Goal: Transaction & Acquisition: Book appointment/travel/reservation

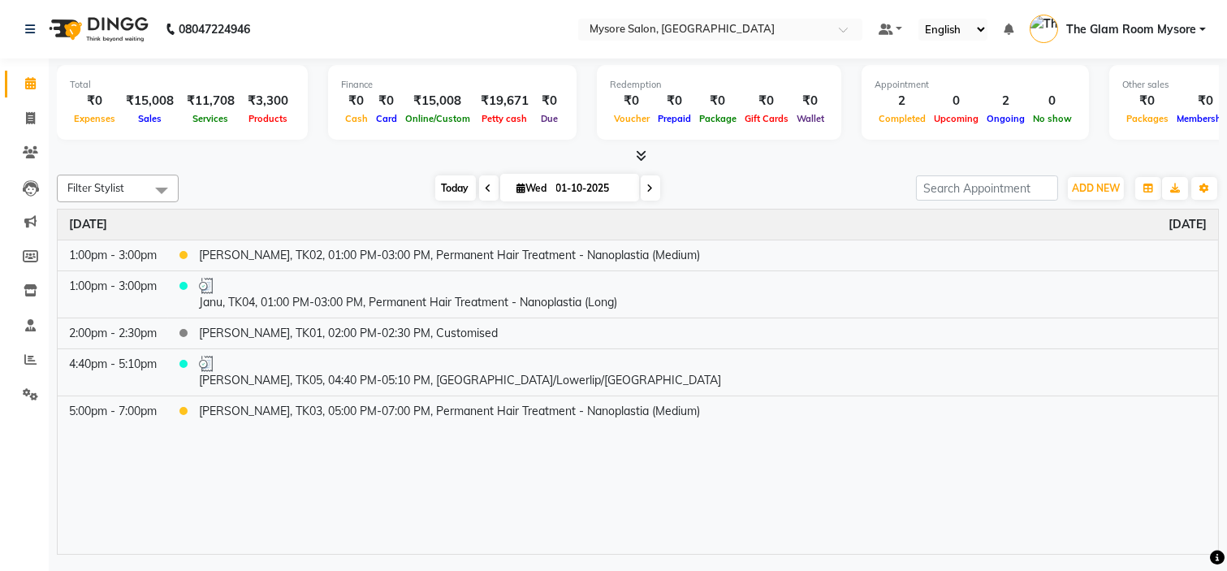
click at [442, 198] on span "Today" at bounding box center [455, 187] width 41 height 25
click at [30, 153] on icon at bounding box center [30, 152] width 15 height 12
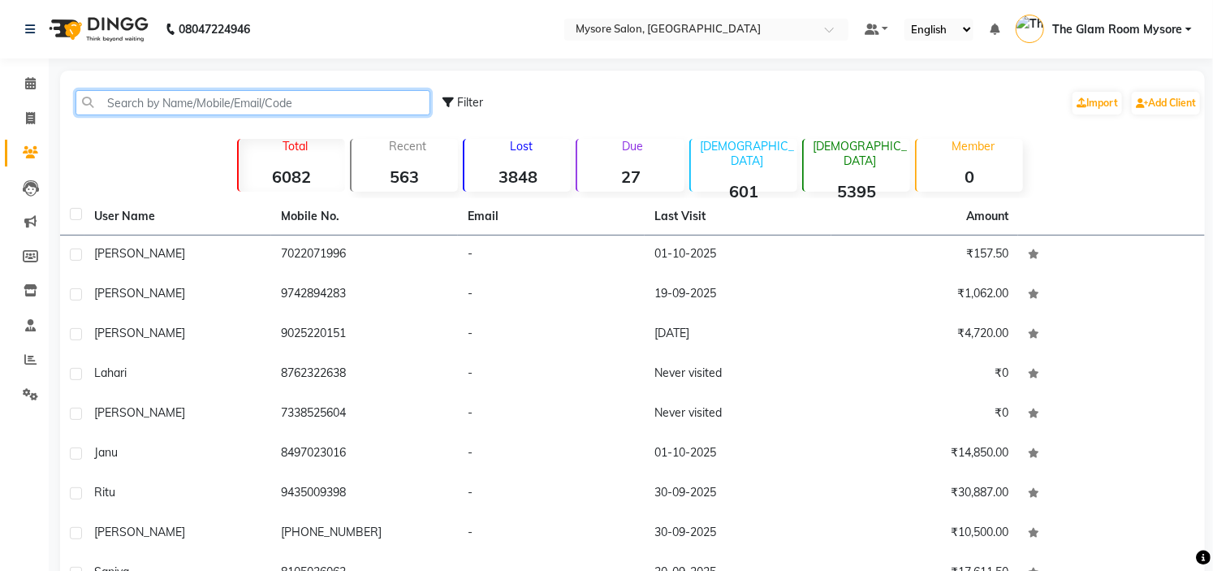
click at [153, 103] on input "text" at bounding box center [252, 102] width 355 height 25
paste input "9845043002"
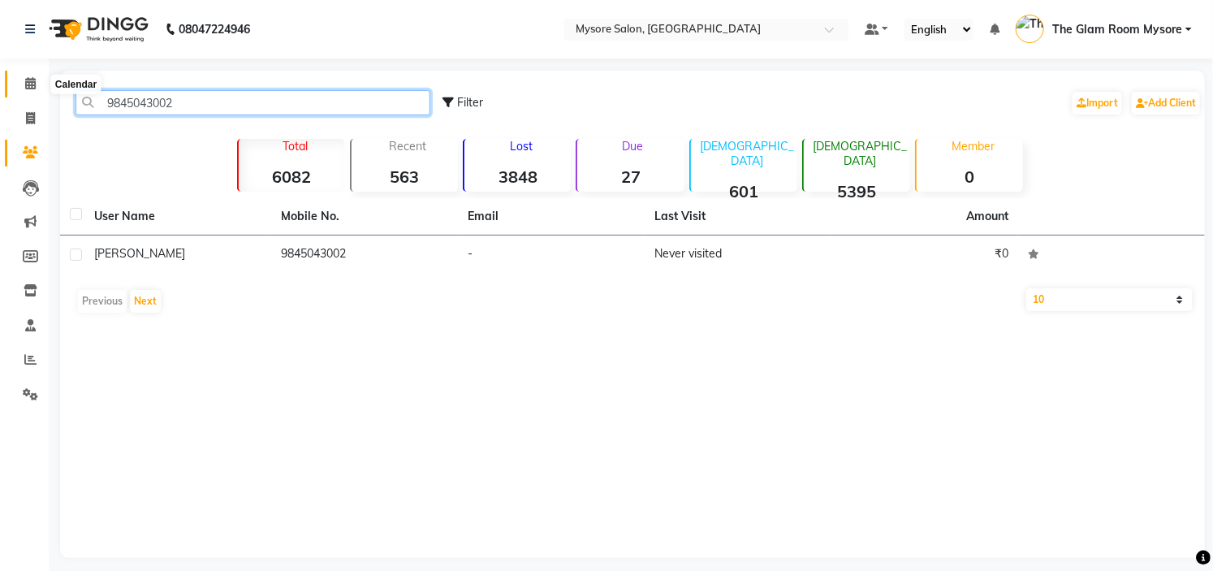
type input "9845043002"
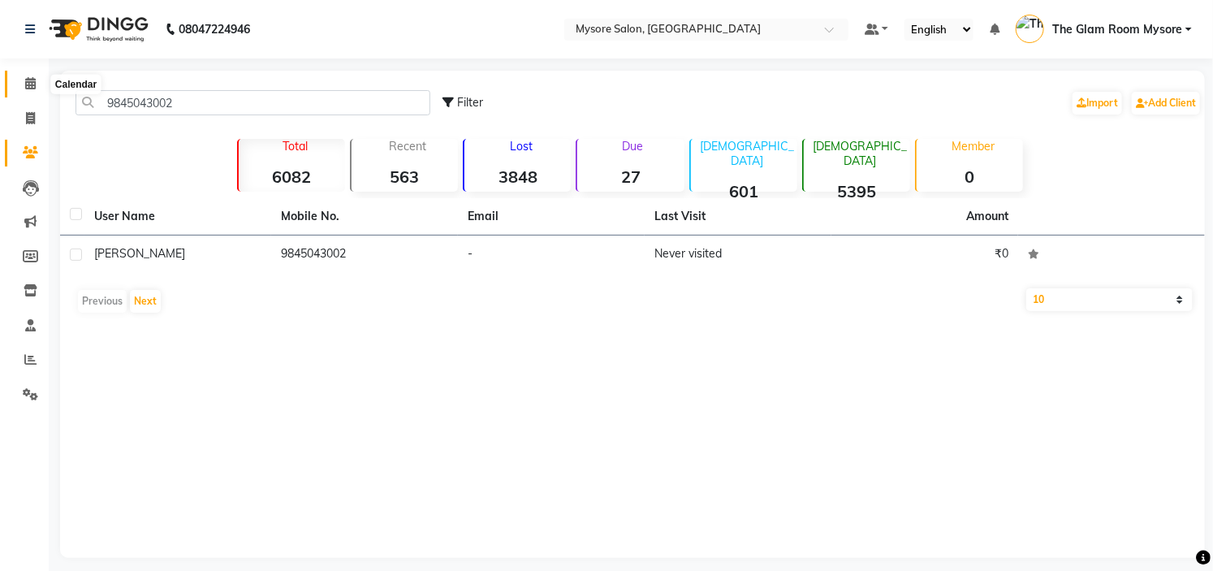
click at [23, 87] on span at bounding box center [30, 84] width 28 height 19
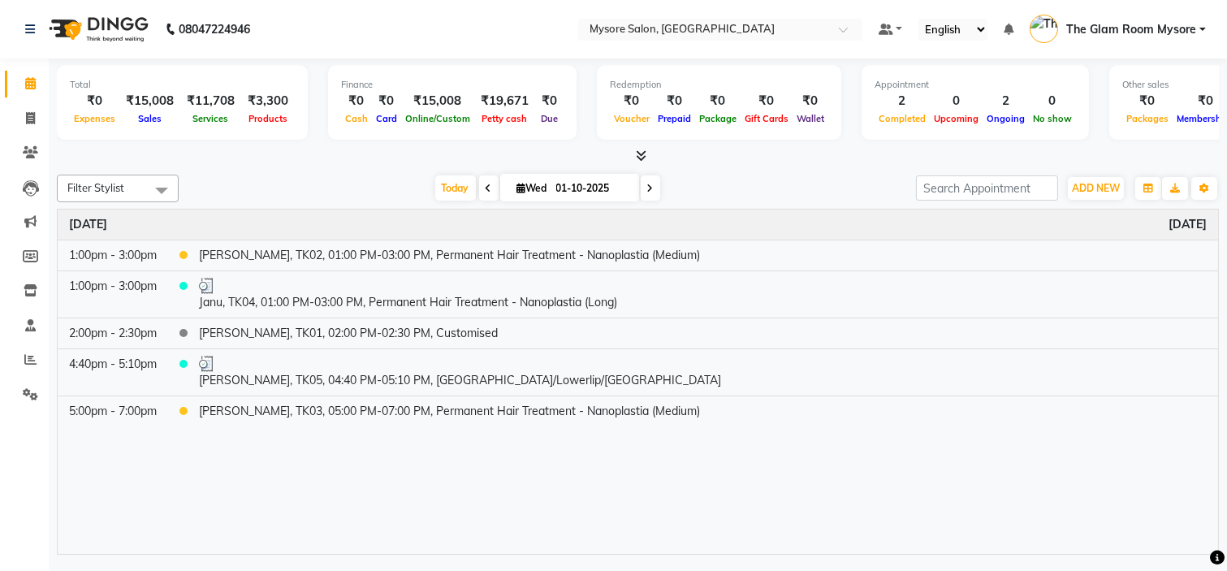
click at [425, 187] on div "Today Wed 01-10-2025" at bounding box center [547, 188] width 721 height 24
click at [445, 183] on span "Today" at bounding box center [455, 187] width 41 height 25
click at [450, 183] on span "Today" at bounding box center [455, 187] width 41 height 25
click at [452, 181] on span "Today" at bounding box center [455, 187] width 41 height 25
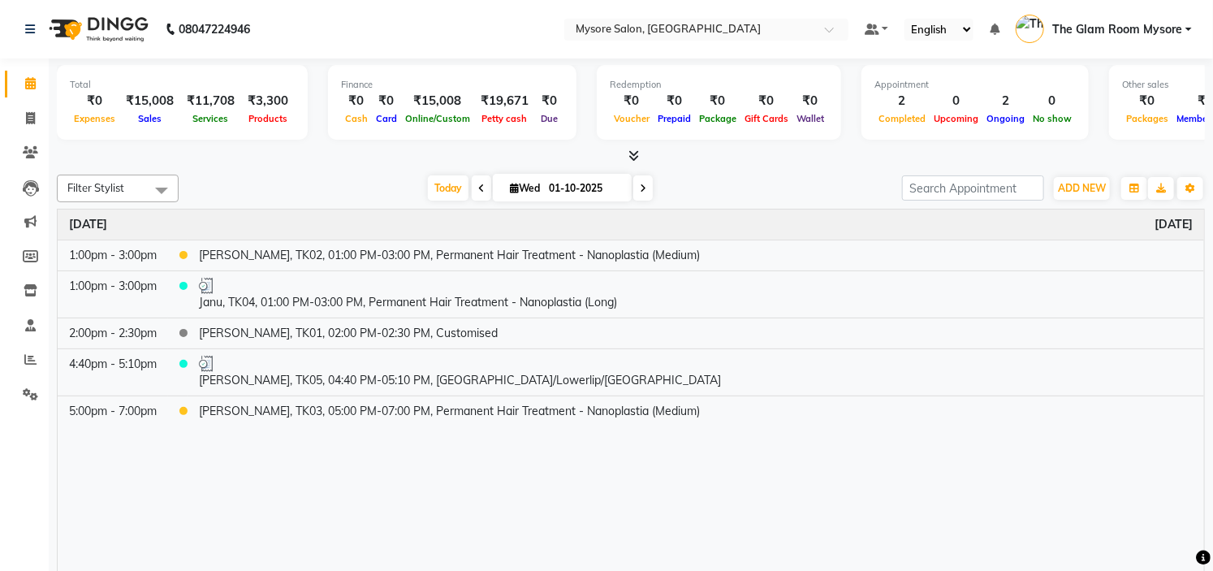
click at [646, 188] on span at bounding box center [642, 187] width 19 height 25
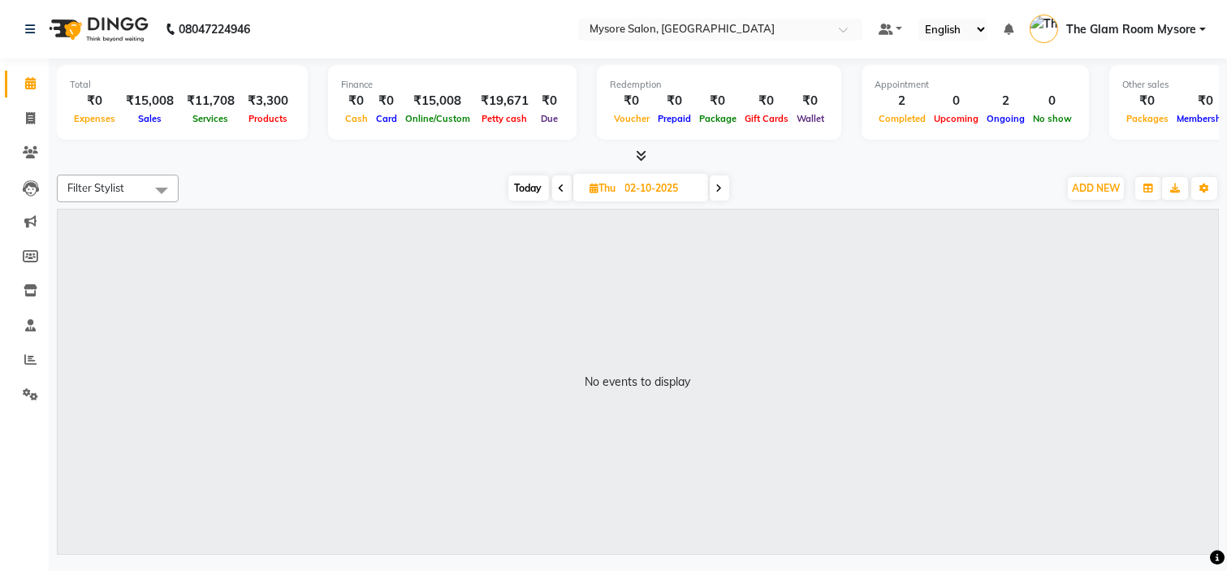
click at [508, 185] on span "Today" at bounding box center [528, 187] width 41 height 25
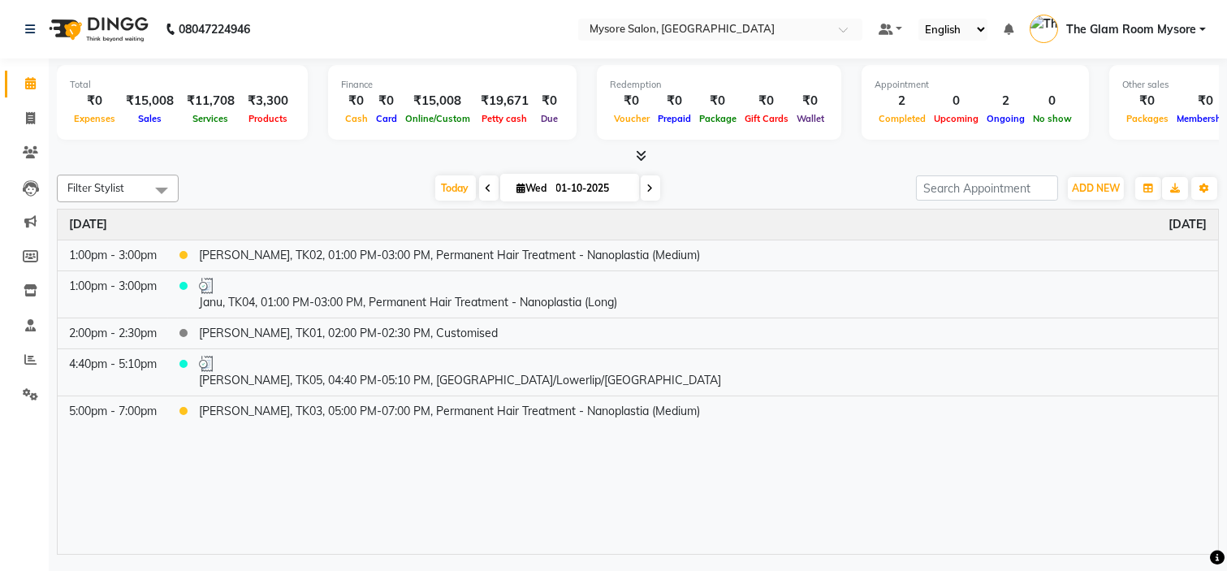
click at [647, 185] on icon at bounding box center [650, 188] width 6 height 10
type input "02-10-2025"
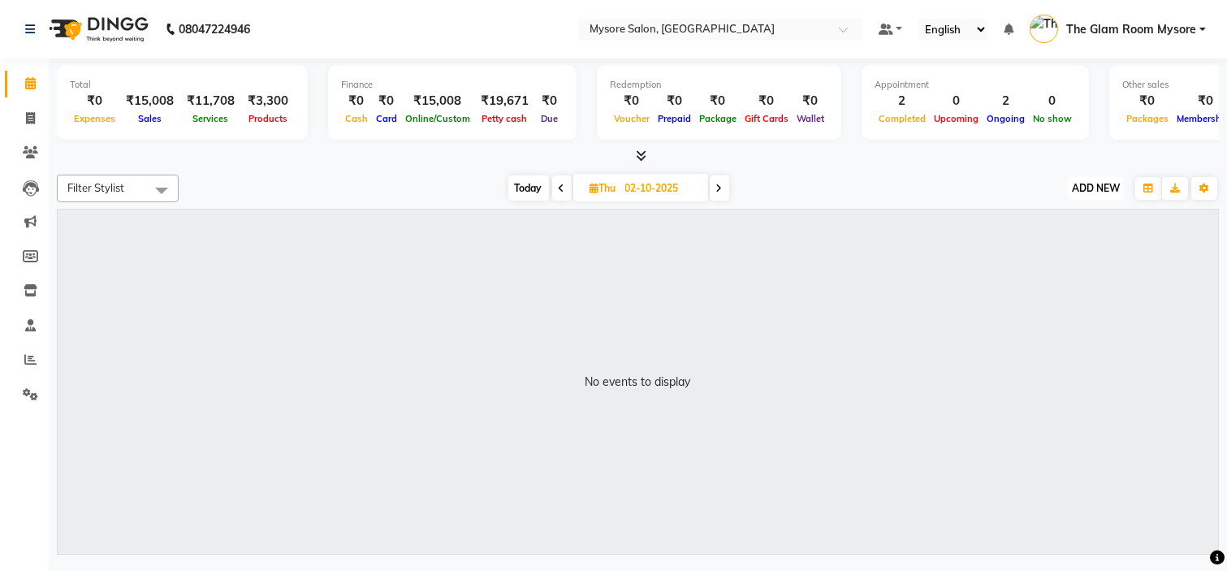
click at [1086, 183] on span "ADD NEW" at bounding box center [1096, 188] width 48 height 12
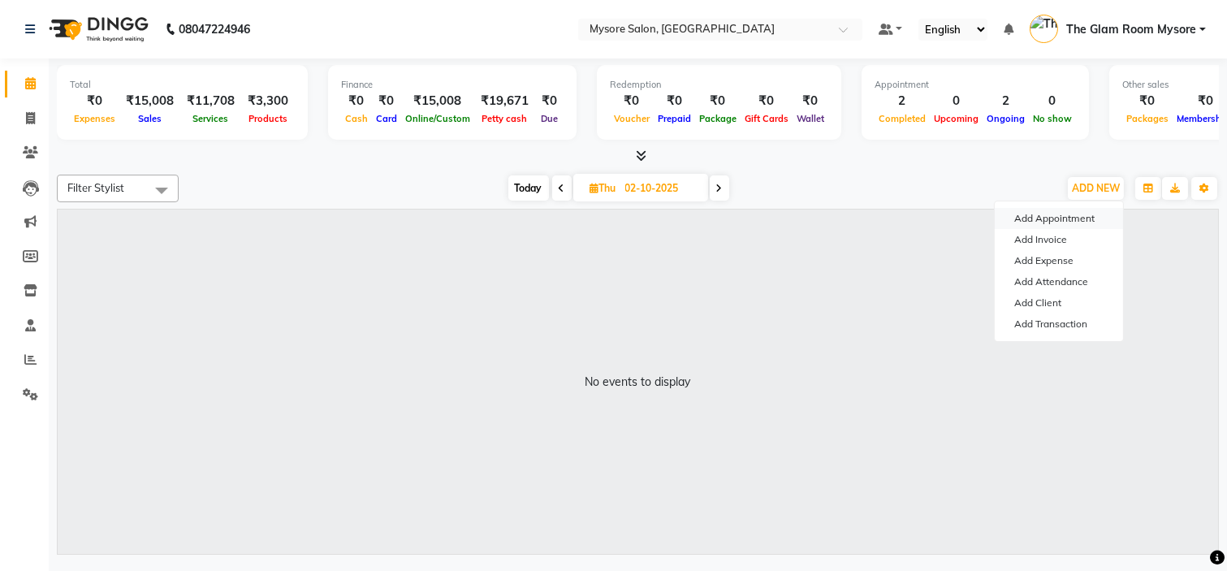
click at [1074, 215] on button "Add Appointment" at bounding box center [1058, 218] width 128 height 21
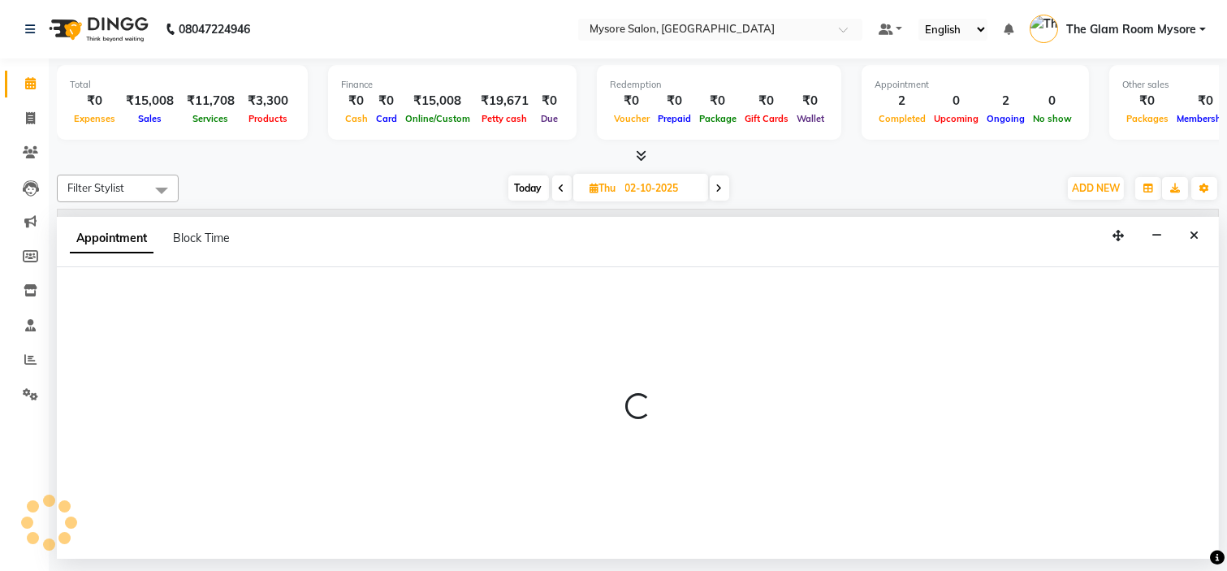
select select "tentative"
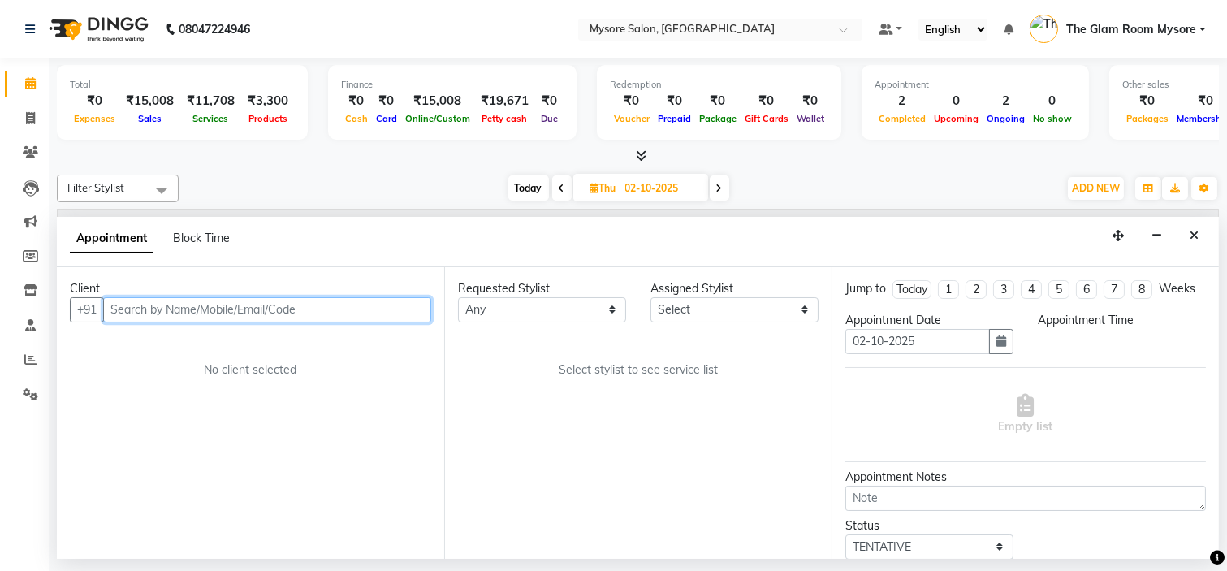
select select "540"
click at [264, 300] on input "text" at bounding box center [267, 309] width 328 height 25
click at [219, 310] on input "text" at bounding box center [267, 309] width 328 height 25
type input "9100776640"
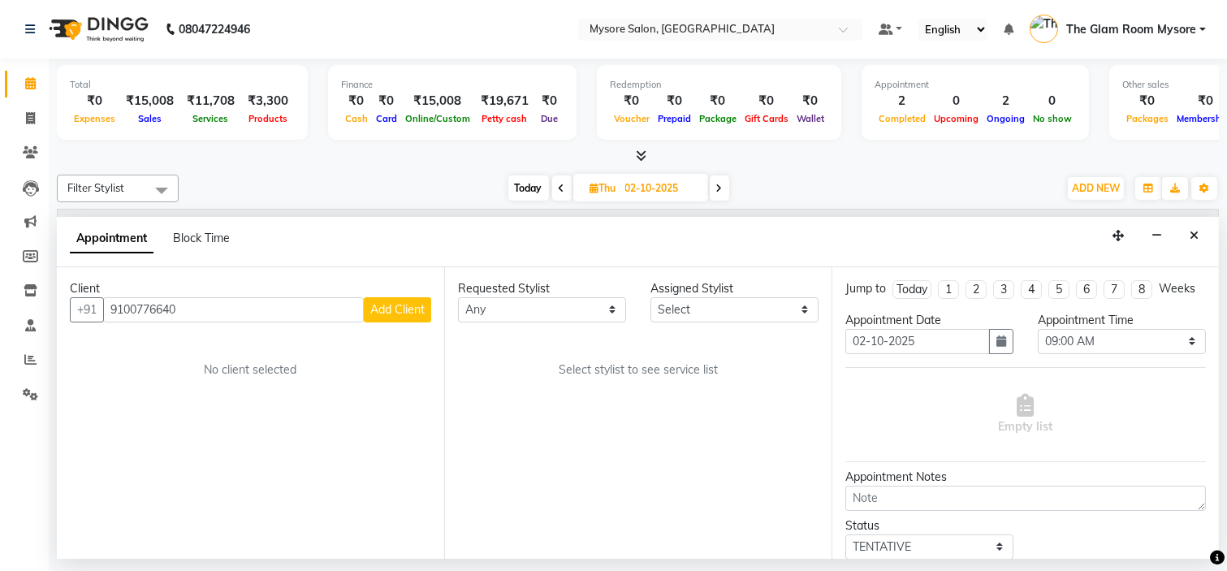
click at [403, 312] on span "Add Client" at bounding box center [397, 309] width 54 height 15
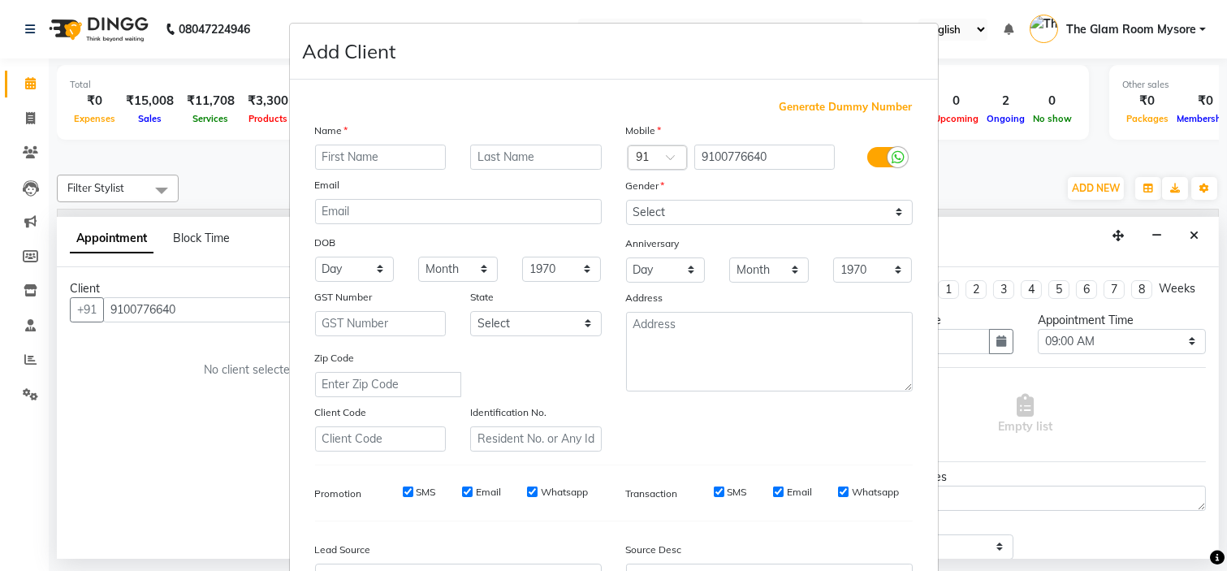
click at [395, 160] on input "text" at bounding box center [381, 156] width 132 height 25
type input "Supriya"
click at [718, 217] on select "Select Male Female Other Prefer Not To Say" at bounding box center [769, 212] width 287 height 25
select select "female"
click at [626, 200] on select "Select Male Female Other Prefer Not To Say" at bounding box center [769, 212] width 287 height 25
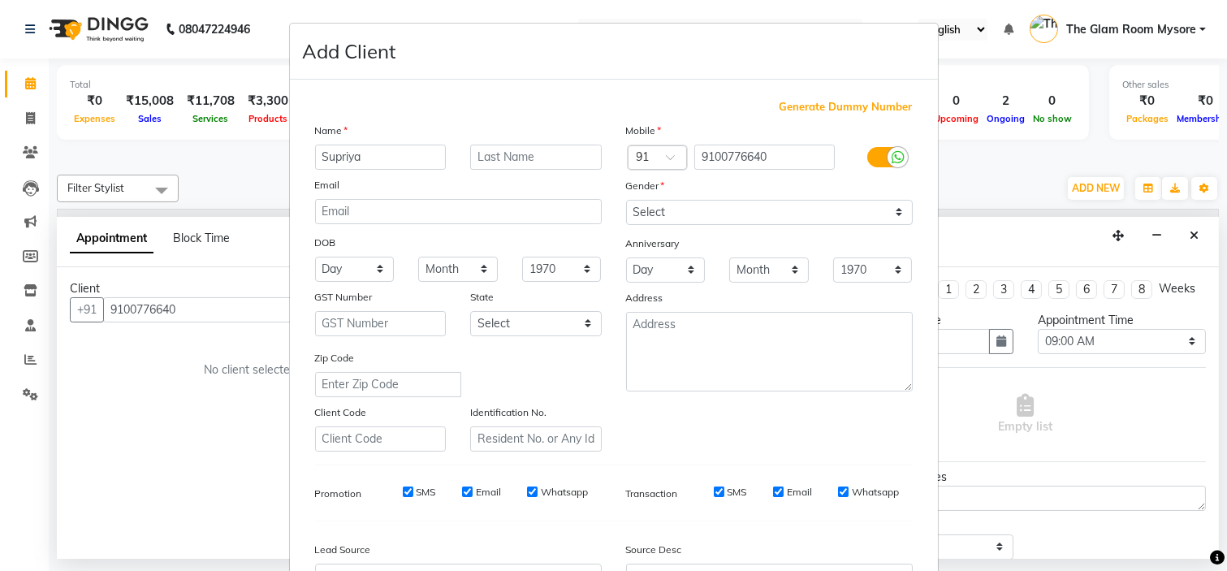
scroll to position [179, 0]
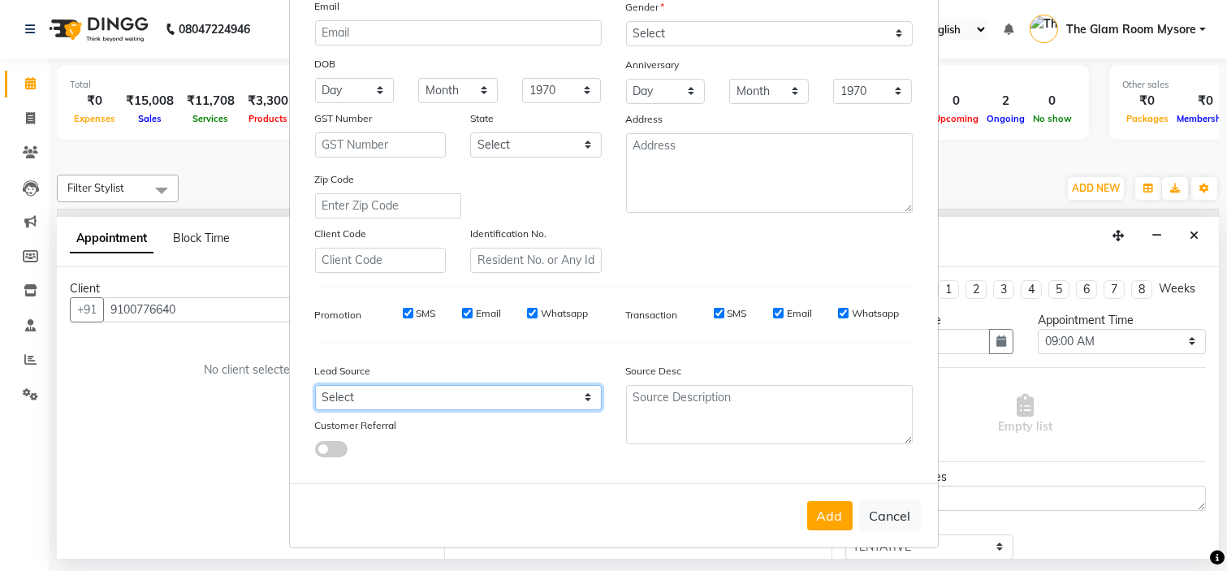
click at [557, 395] on select "Select Walk-in Referral Internet Friend Word of Mouth Advertisement Facebook Ju…" at bounding box center [458, 397] width 287 height 25
select select "40676"
click at [315, 385] on select "Select Walk-in Referral Internet Friend Word of Mouth Advertisement Facebook Ju…" at bounding box center [458, 397] width 287 height 25
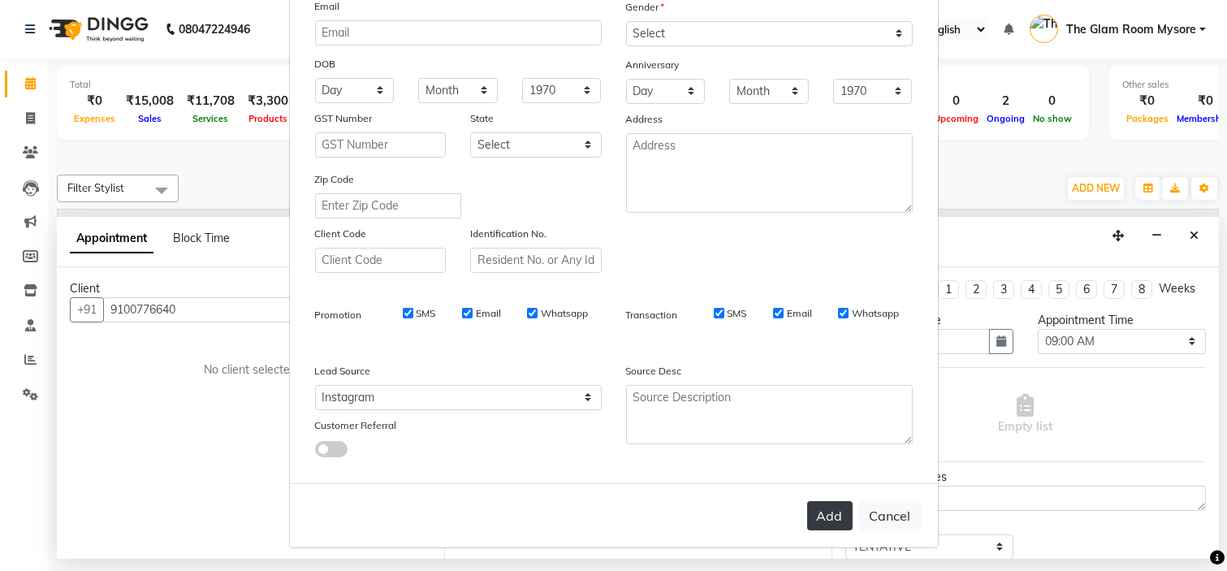
click at [817, 517] on button "Add" at bounding box center [829, 515] width 45 height 29
select select
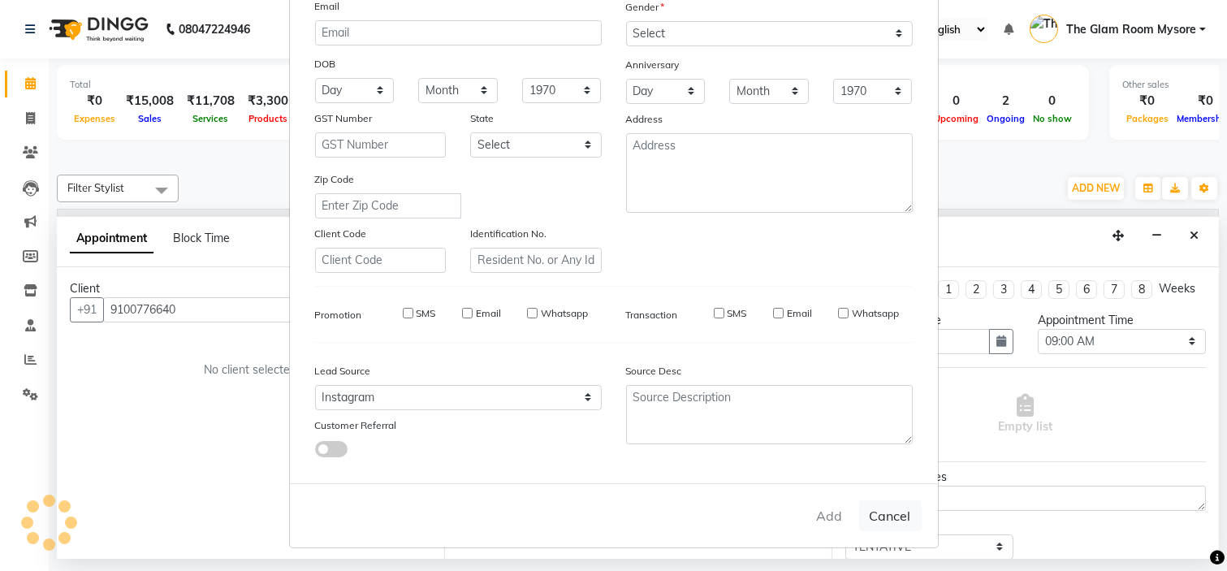
select select
checkbox input "false"
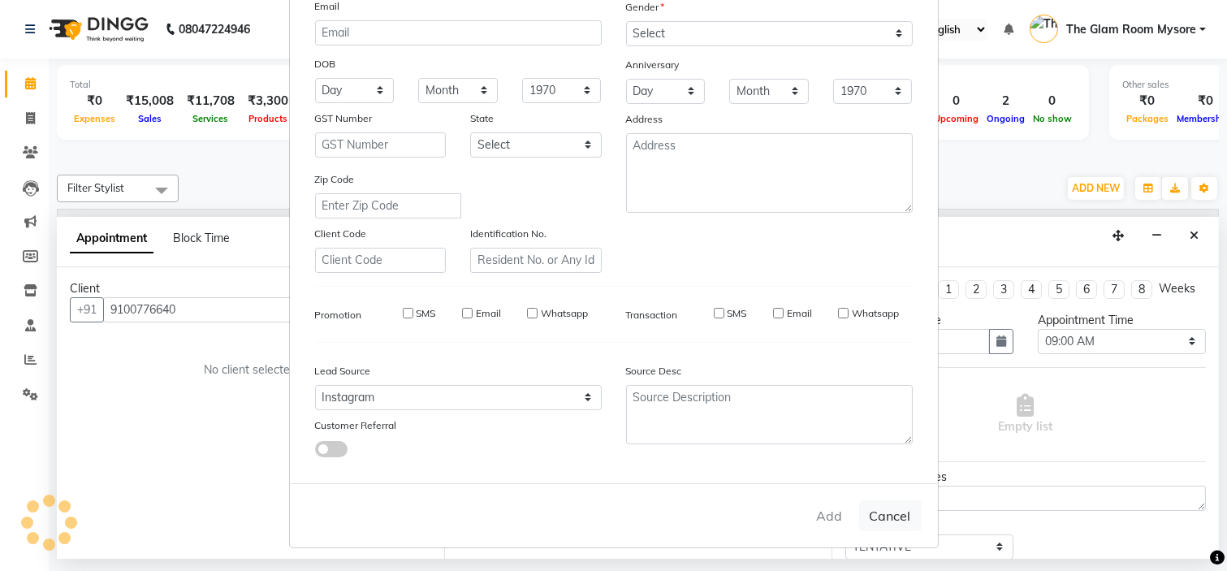
checkbox input "false"
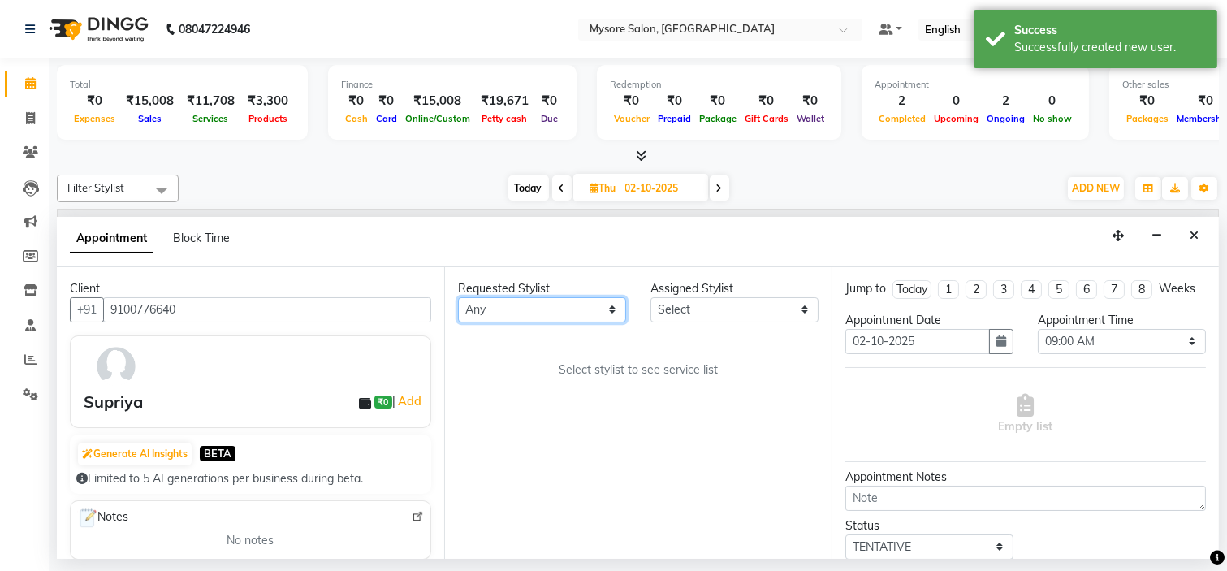
click at [579, 317] on select "Any Aning Ankita Arpitha Arti Ashwini Ayaan DR. Apurva Fatma Jayshree Lakshmi P…" at bounding box center [542, 309] width 168 height 25
select select "66079"
click at [458, 297] on select "Any Aning Ankita Arpitha Arti Ashwini Ayaan DR. Apurva Fatma Jayshree Lakshmi P…" at bounding box center [542, 309] width 168 height 25
select select "66079"
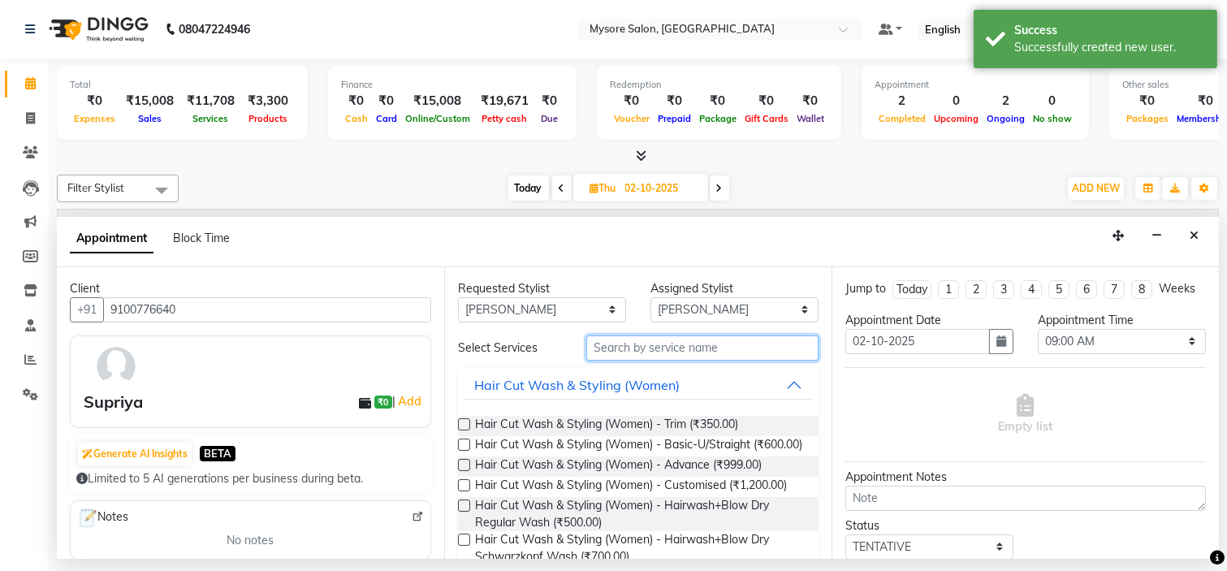
click at [663, 351] on input "text" at bounding box center [702, 347] width 232 height 25
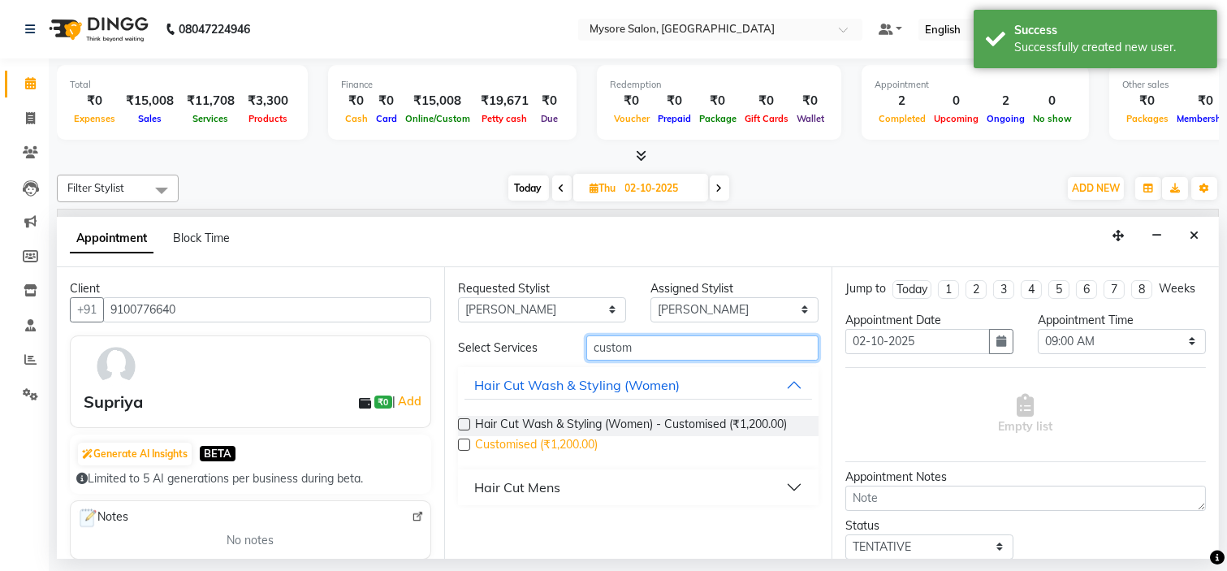
type input "custom"
click at [566, 437] on span "Customised (₹1,200.00)" at bounding box center [536, 446] width 123 height 20
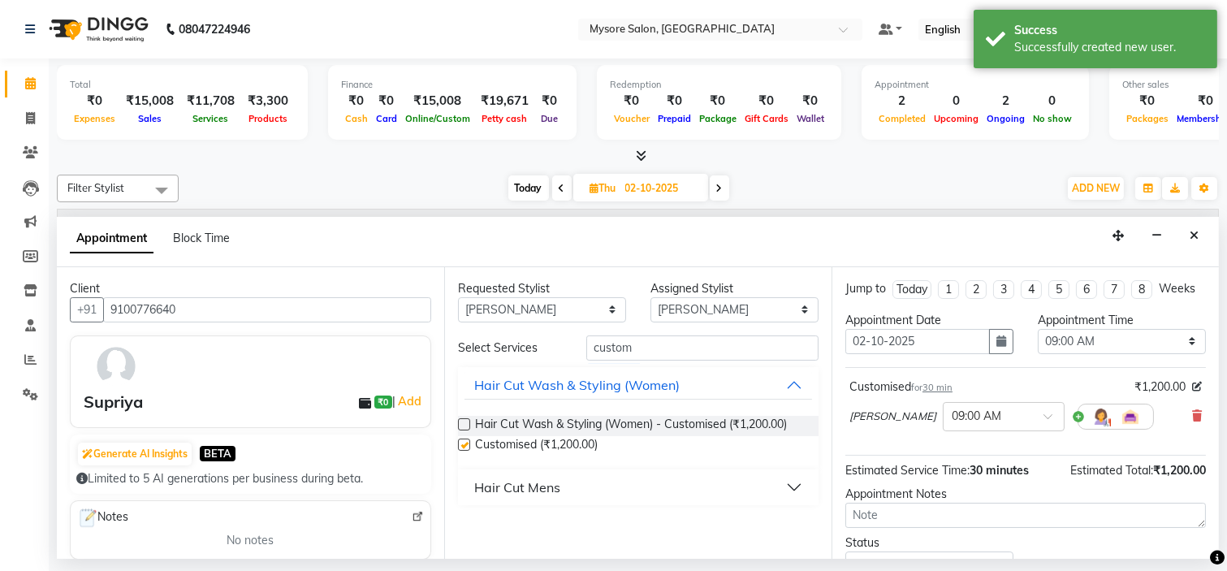
checkbox input "false"
click at [1081, 354] on select "Select 09:00 AM 09:15 AM 09:30 AM 09:45 AM 10:00 AM 10:15 AM 10:30 AM 10:45 AM …" at bounding box center [1121, 341] width 168 height 25
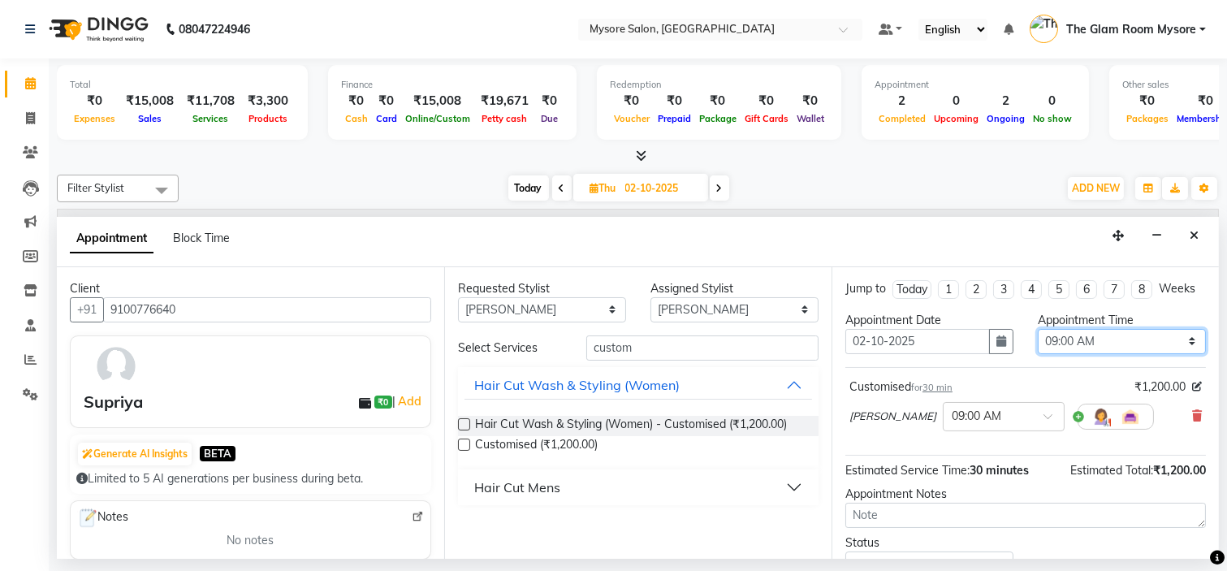
select select "1020"
click at [1037, 343] on select "Select 09:00 AM 09:15 AM 09:30 AM 09:45 AM 10:00 AM 10:15 AM 10:30 AM 10:45 AM …" at bounding box center [1121, 341] width 168 height 25
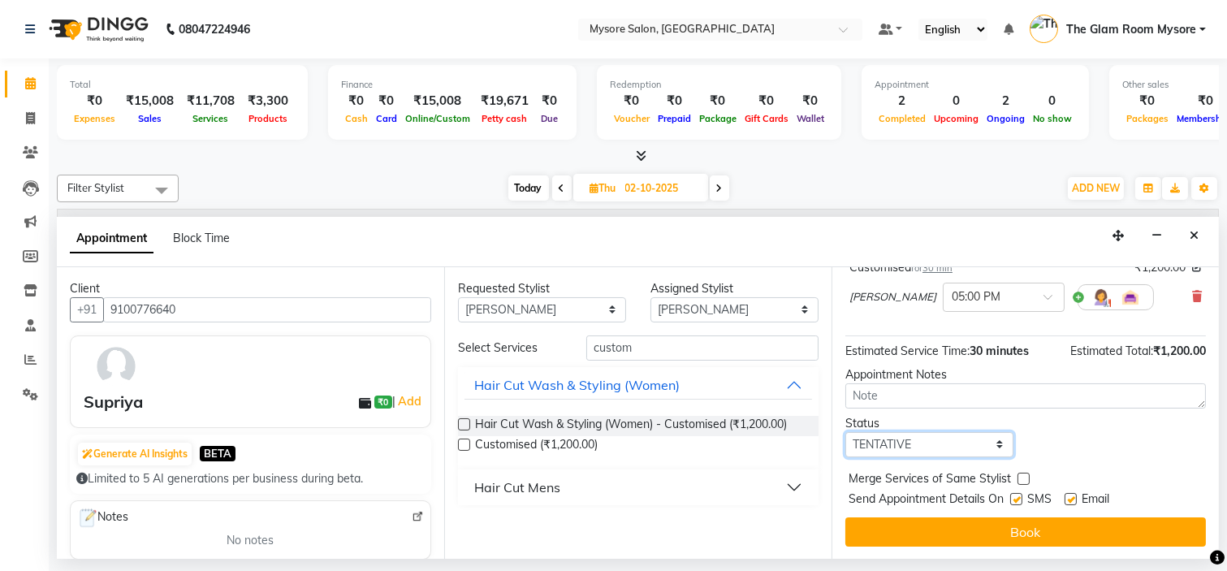
click at [985, 440] on select "Select TENTATIVE CONFIRM UPCOMING" at bounding box center [929, 444] width 168 height 25
select select "confirm booking"
click at [845, 432] on select "Select TENTATIVE CONFIRM UPCOMING" at bounding box center [929, 444] width 168 height 25
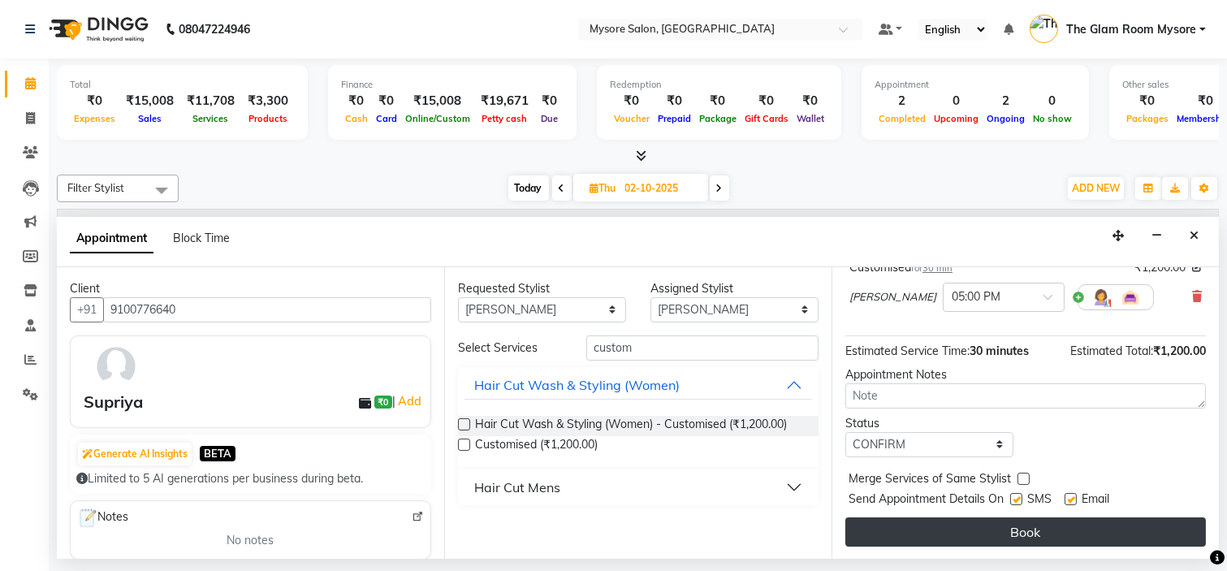
click at [980, 524] on button "Book" at bounding box center [1025, 531] width 360 height 29
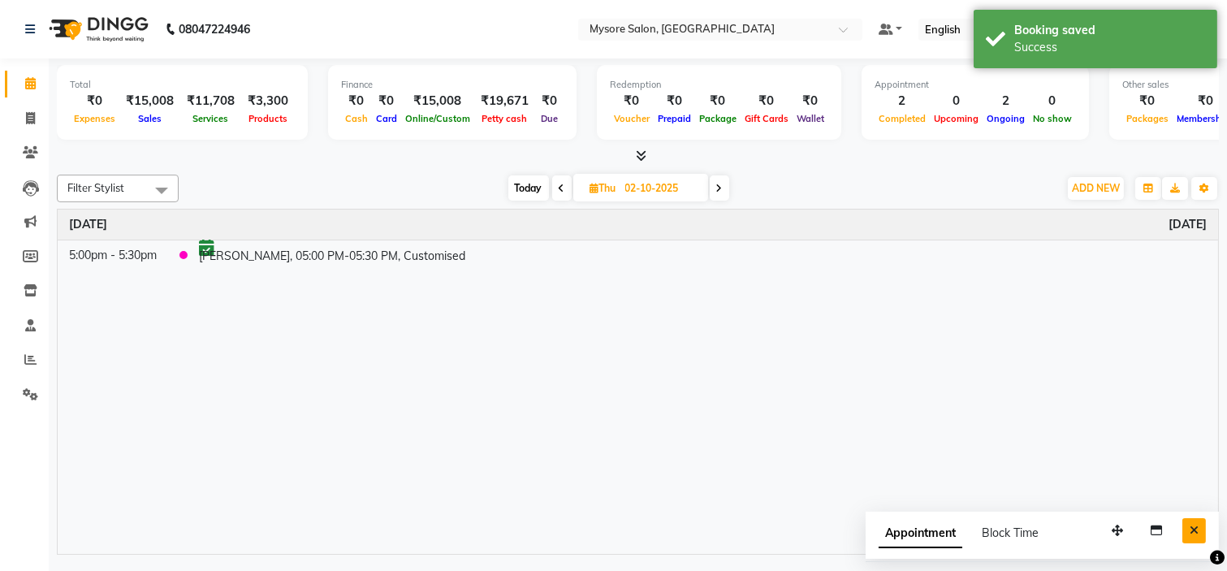
click at [1195, 540] on button "Close" at bounding box center [1194, 530] width 24 height 25
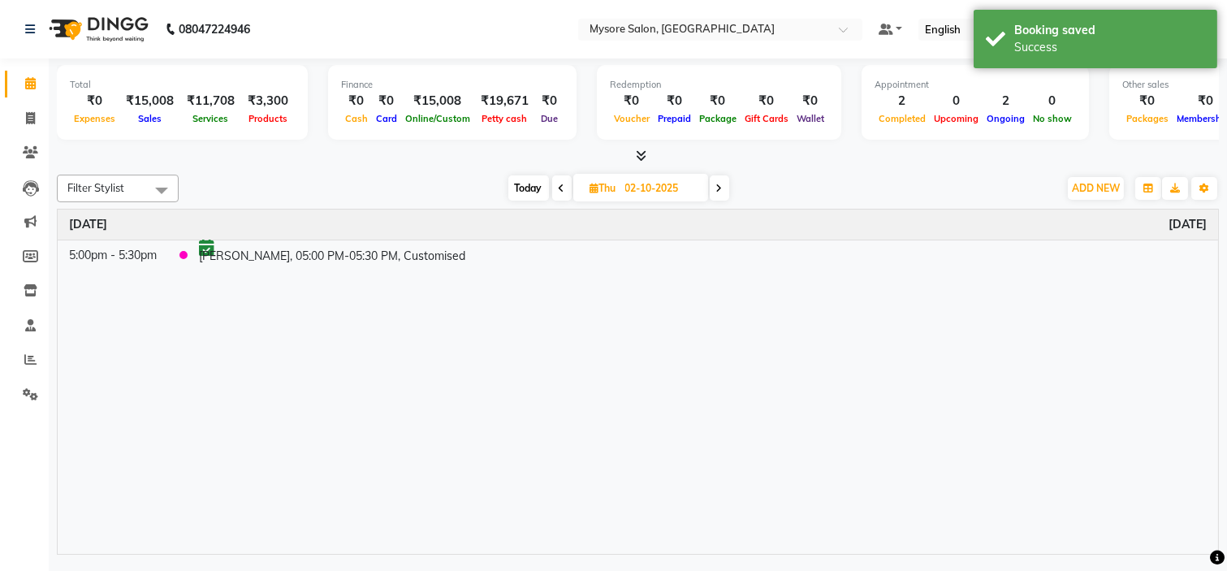
click at [522, 191] on span "Today" at bounding box center [528, 187] width 41 height 25
type input "01-10-2025"
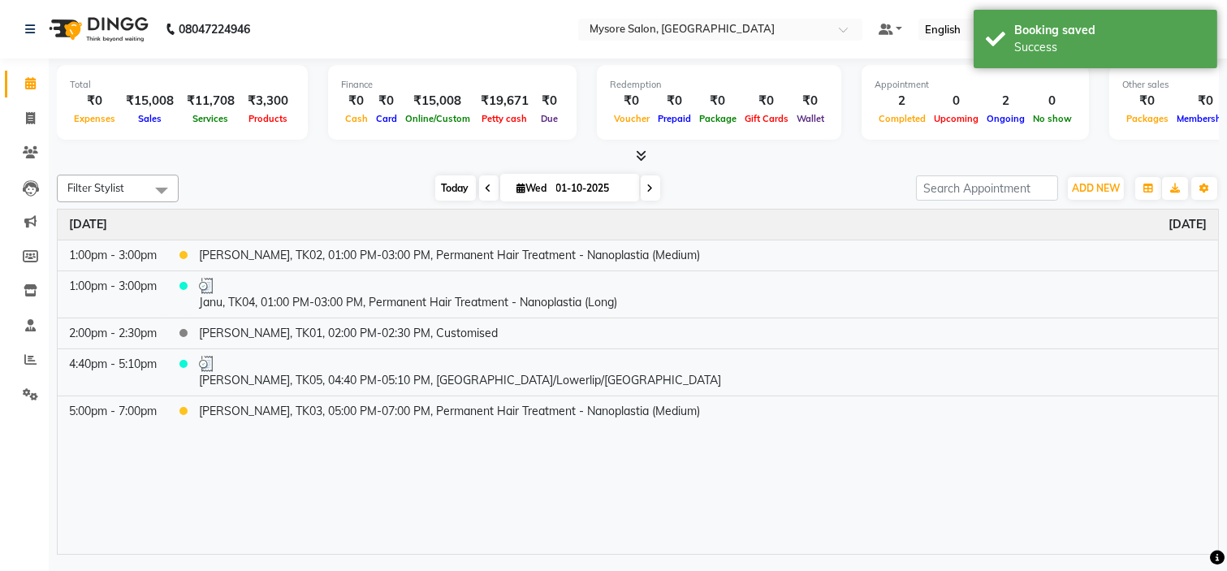
click at [449, 189] on span "Today" at bounding box center [455, 187] width 41 height 25
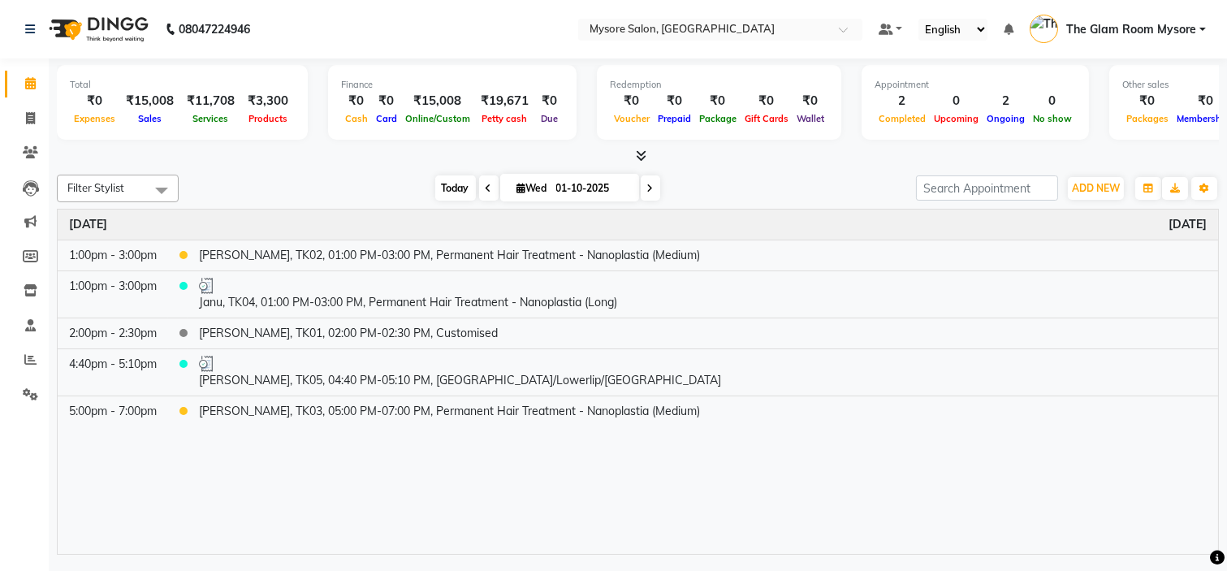
click at [445, 185] on span "Today" at bounding box center [455, 187] width 41 height 25
